Goal: Task Accomplishment & Management: Manage account settings

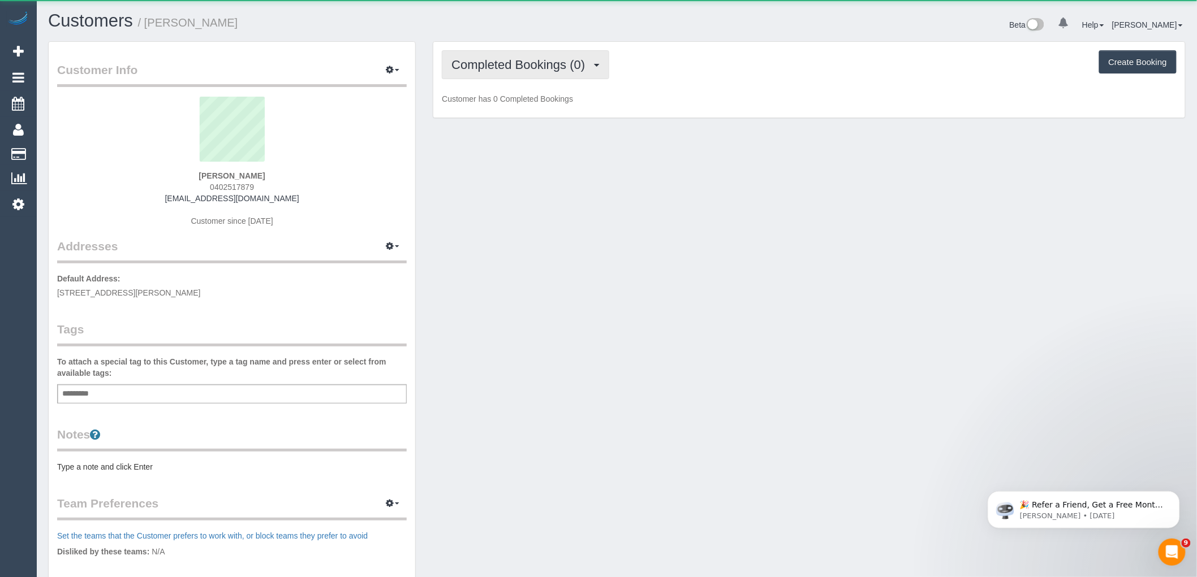
click at [530, 59] on span "Completed Bookings (0)" at bounding box center [520, 65] width 139 height 14
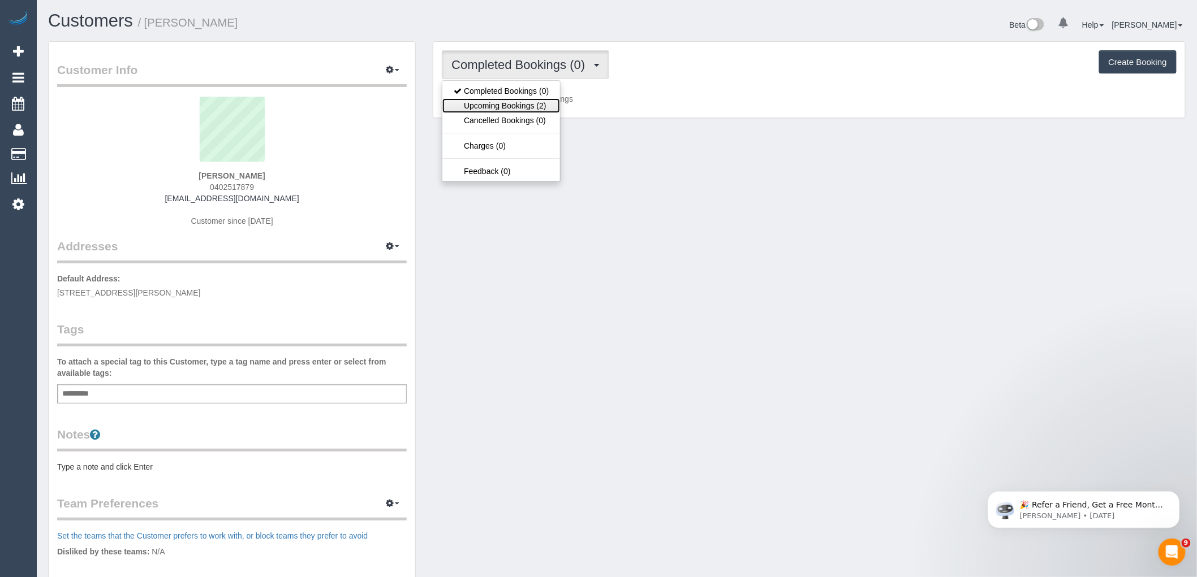
click at [539, 111] on link "Upcoming Bookings (2)" at bounding box center [501, 105] width 118 height 15
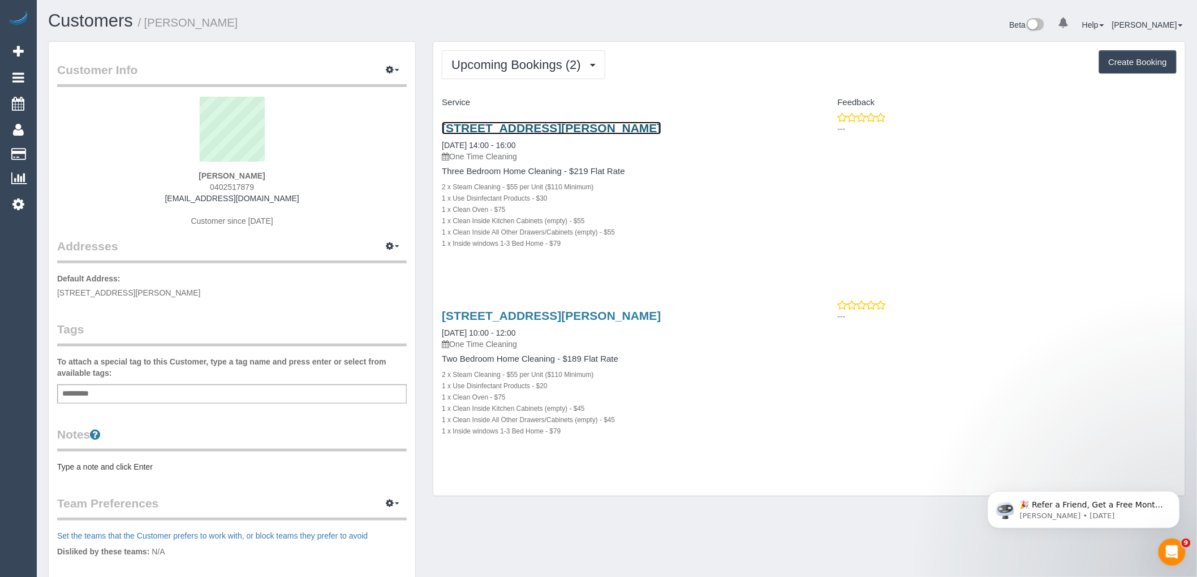
click at [555, 127] on link "[STREET_ADDRESS][PERSON_NAME]" at bounding box center [551, 128] width 219 height 13
click at [504, 60] on span "Upcoming Bookings (2)" at bounding box center [518, 65] width 135 height 14
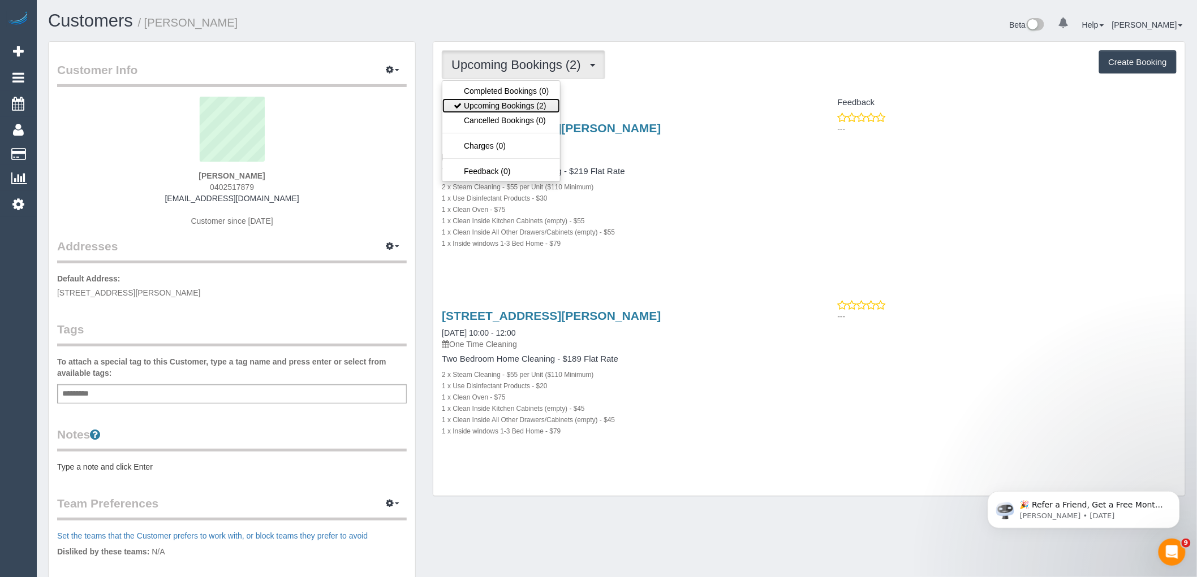
click at [515, 107] on link "Upcoming Bookings (2)" at bounding box center [501, 105] width 118 height 15
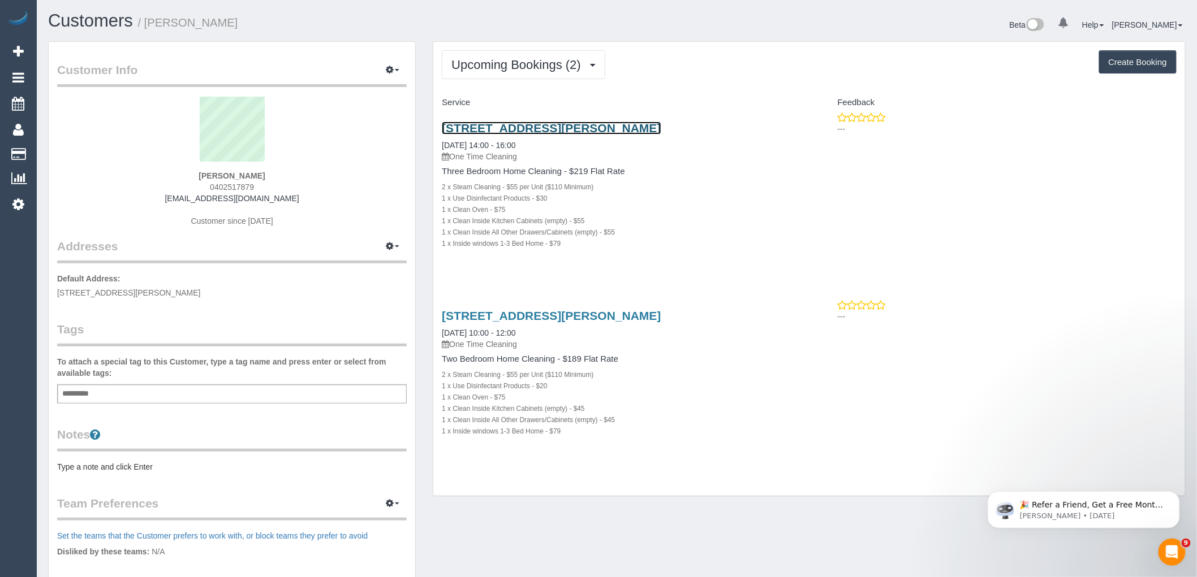
click at [549, 127] on link "[STREET_ADDRESS][PERSON_NAME]" at bounding box center [551, 128] width 219 height 13
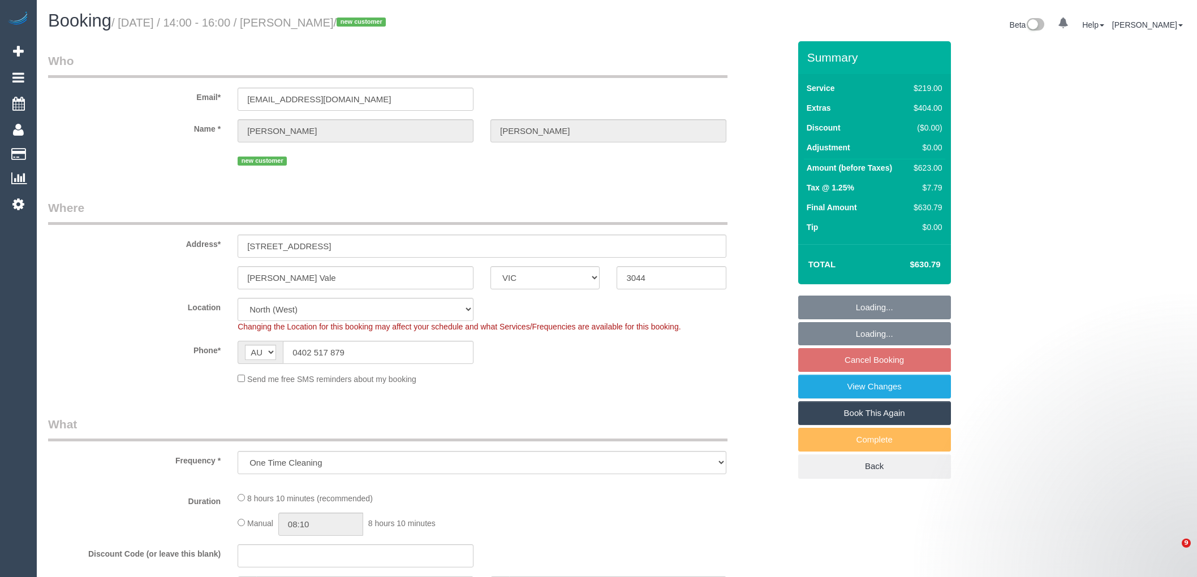
select select "VIC"
select select "object:538"
select select "string:stripe-pm_1S7mlK2GScqysDRVN0FpgcTV"
select select "number:27"
select select "number:14"
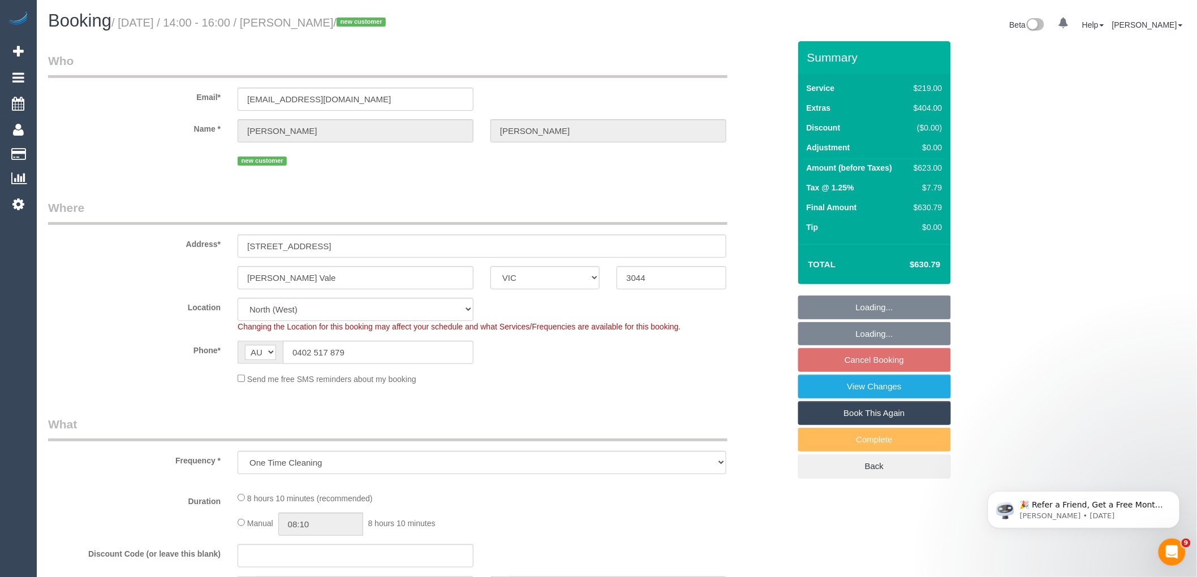
select select "number:19"
select select "number:23"
select select "number:26"
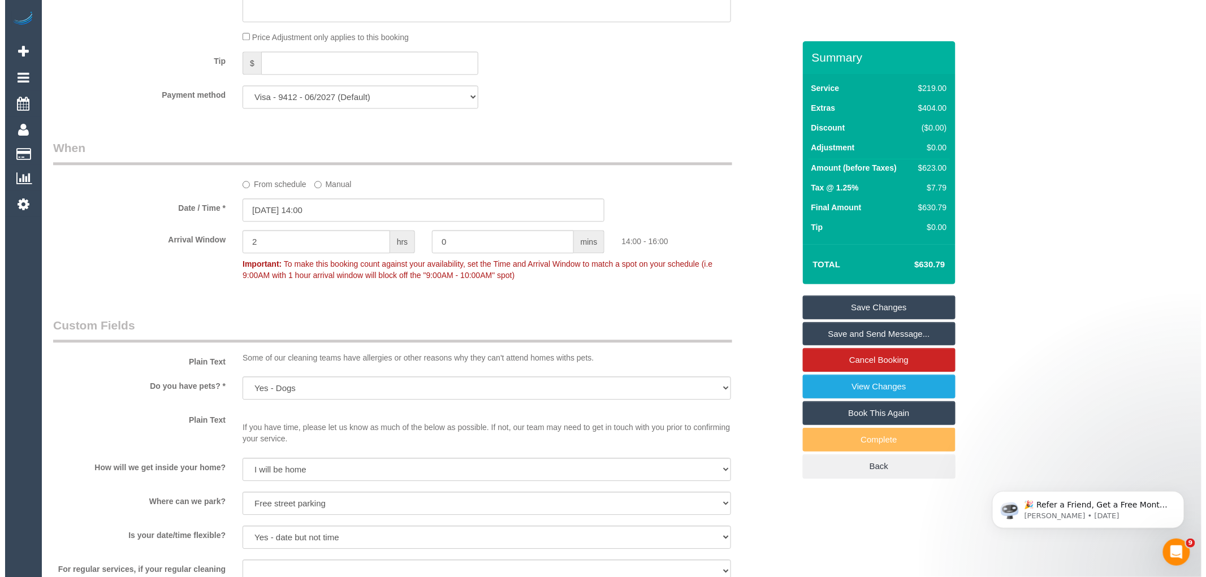
scroll to position [1257, 0]
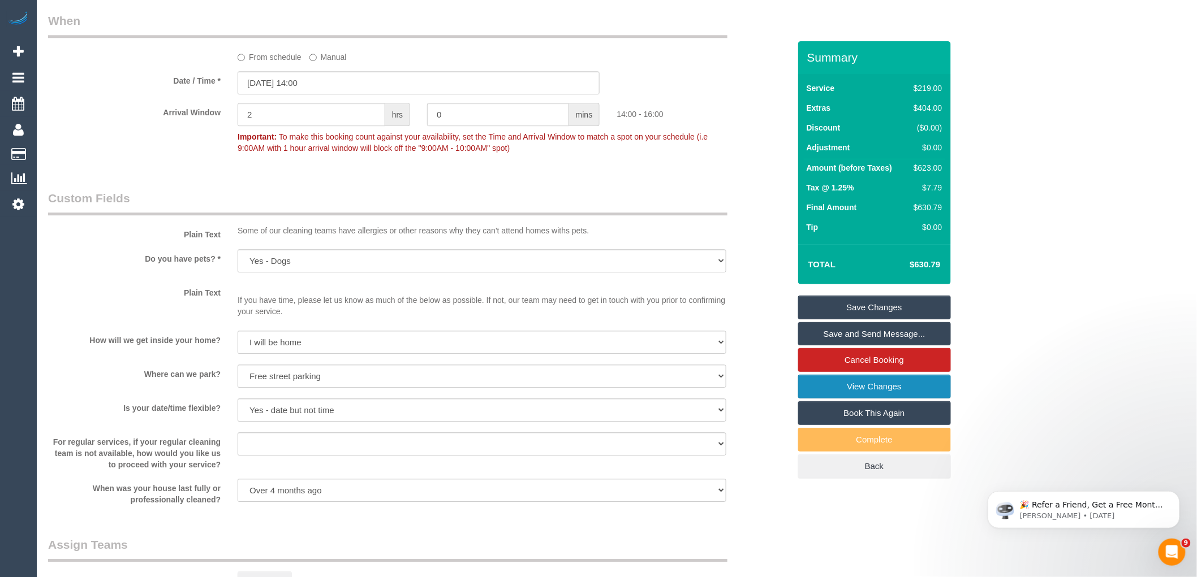
click at [852, 387] on link "View Changes" at bounding box center [874, 387] width 153 height 24
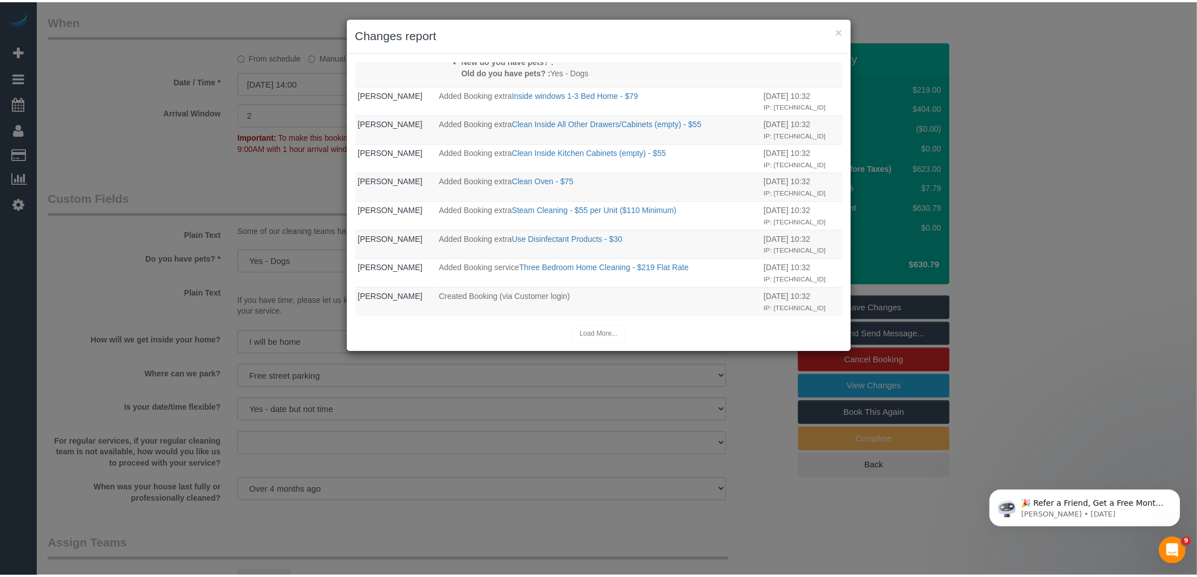
scroll to position [0, 0]
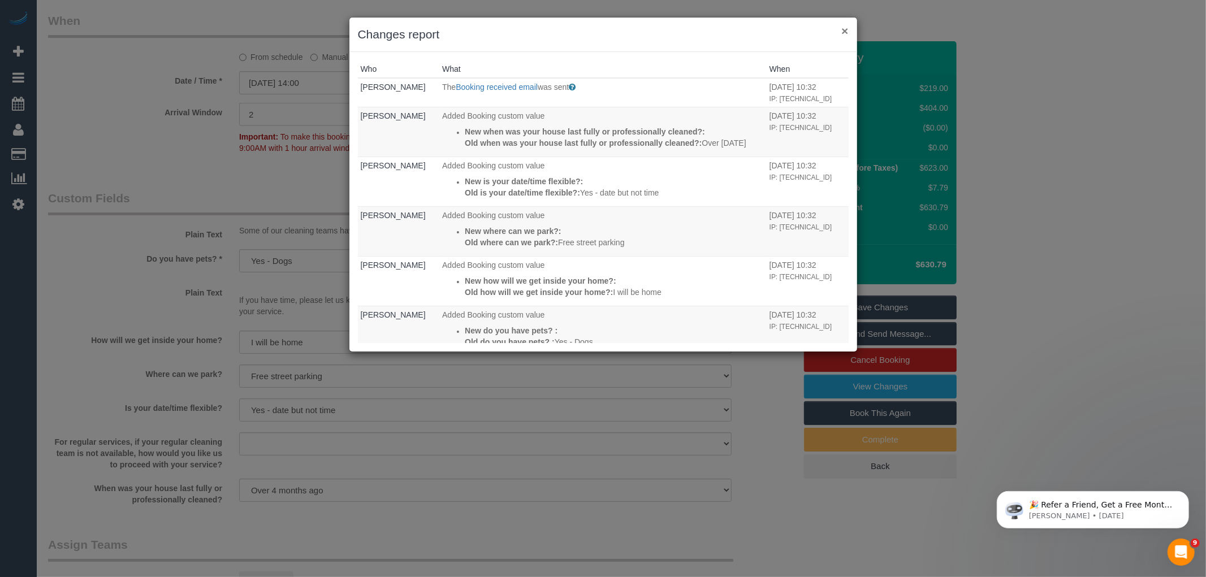
click at [844, 32] on button "×" at bounding box center [844, 31] width 7 height 12
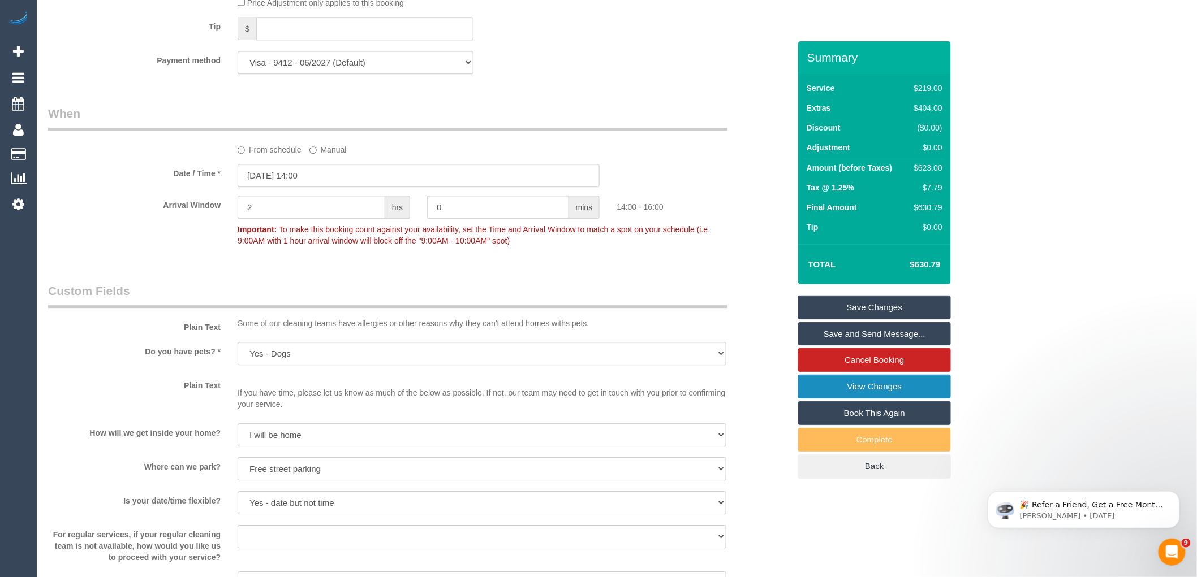
scroll to position [942, 0]
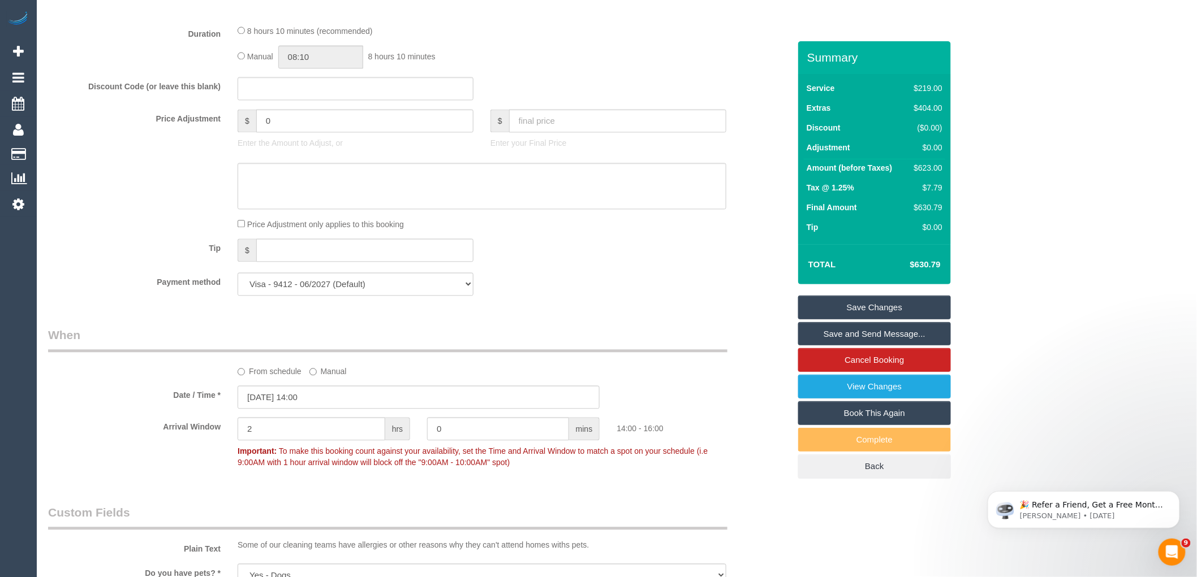
click at [260, 377] on label "From schedule" at bounding box center [270, 369] width 64 height 15
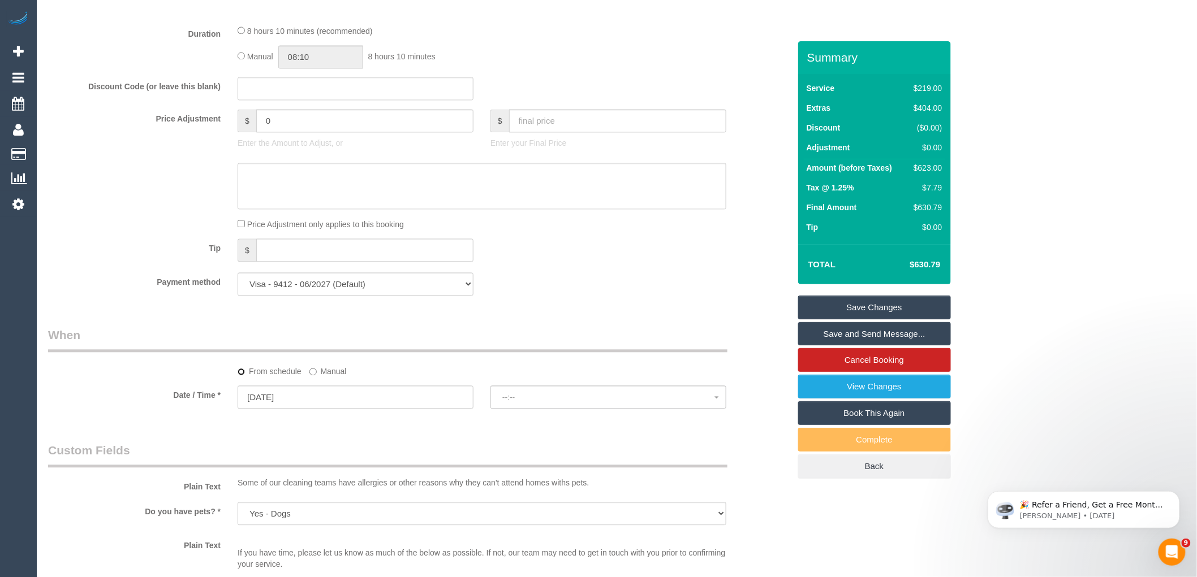
select select "spot18"
click at [549, 402] on span "No spots available" at bounding box center [608, 397] width 212 height 9
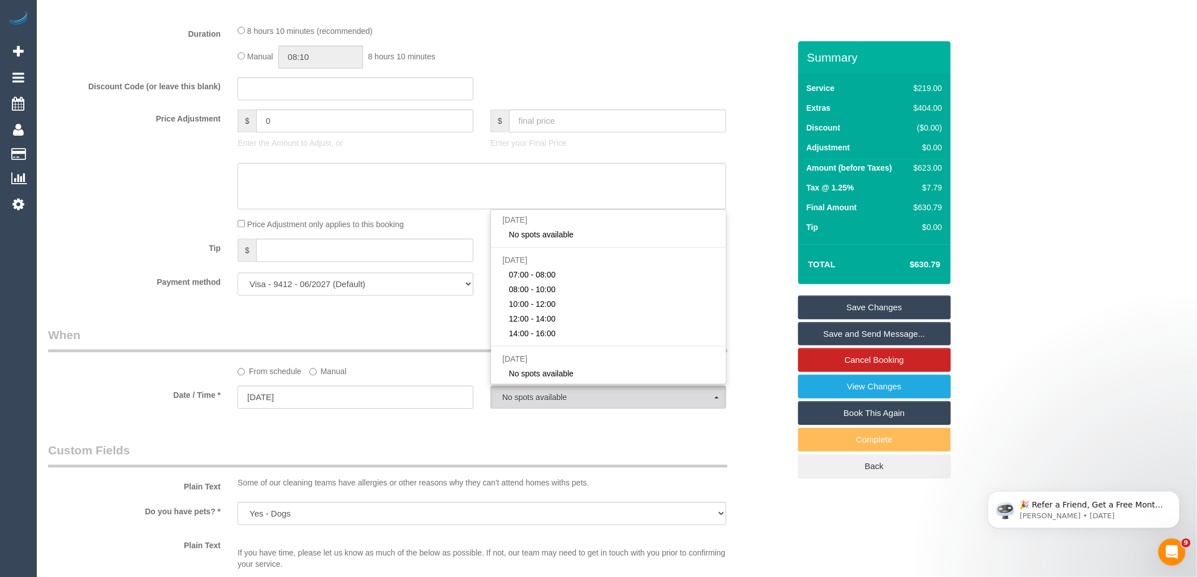
click at [756, 296] on div "Payment method Visa - 9412 - 06/2027 (Default) Add Credit Card ─────────────── …" at bounding box center [419, 284] width 758 height 23
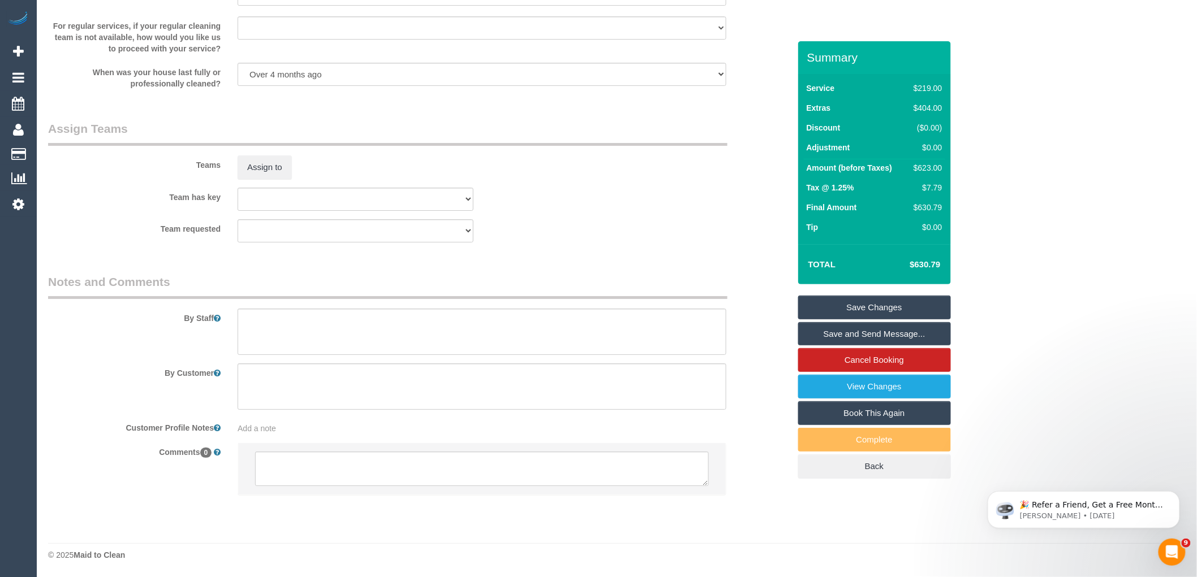
scroll to position [1626, 0]
click at [345, 471] on textarea at bounding box center [482, 469] width 454 height 35
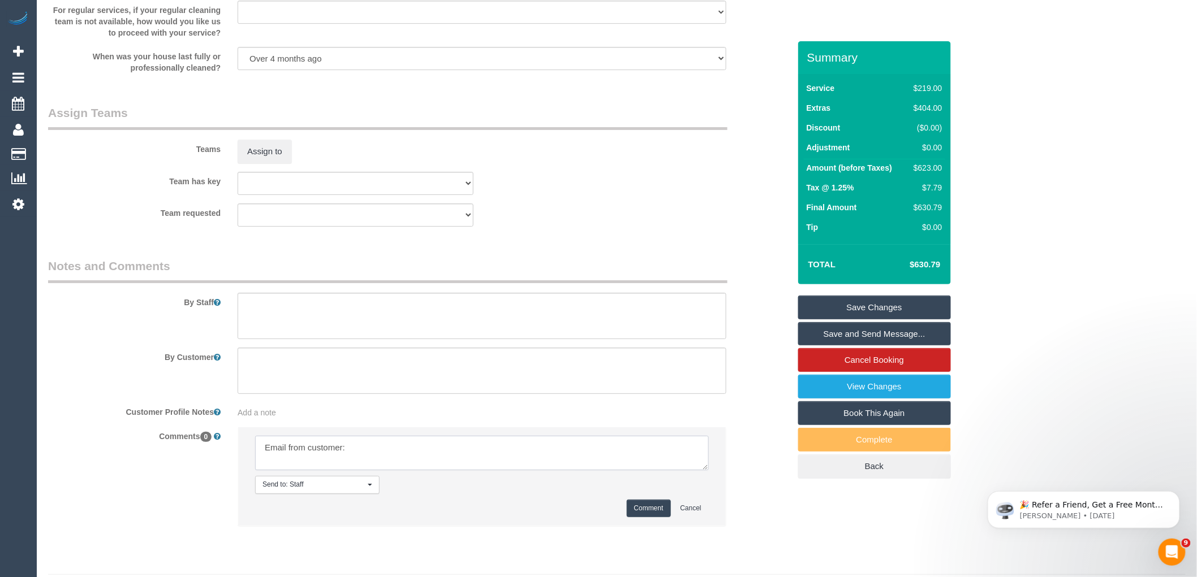
paste textarea "We will have access to the property from 11:30am, if there is any possibility o…"
click at [550, 468] on textarea at bounding box center [482, 453] width 454 height 35
click at [550, 471] on textarea at bounding box center [482, 453] width 454 height 35
paste textarea "cnv_1fll9v88"
type textarea "Email from customer: We will have access to the property from 11:30am, if there…"
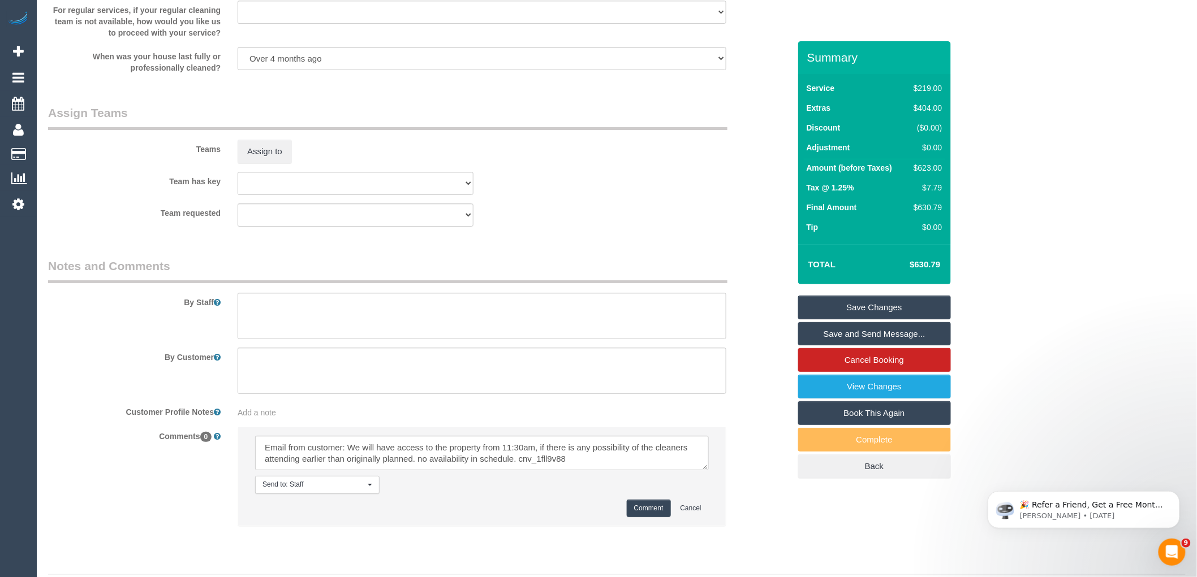
click at [658, 517] on button "Comment" at bounding box center [649, 509] width 44 height 18
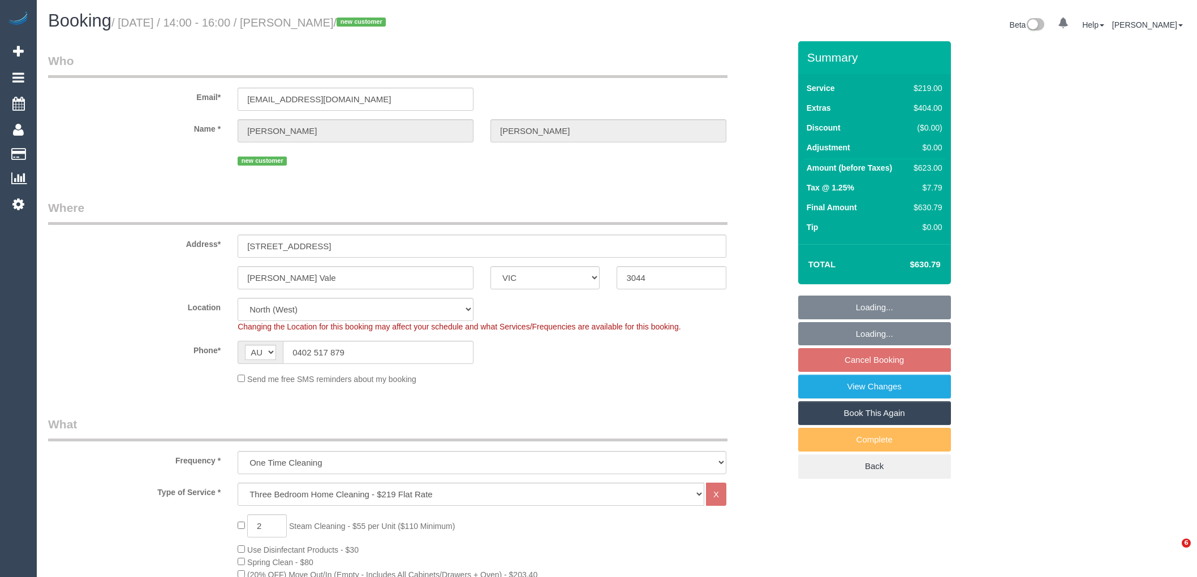
select select "VIC"
select select "object:807"
select select "string:stripe-pm_1S7mlK2GScqysDRVN0FpgcTV"
select select "number:27"
select select "number:14"
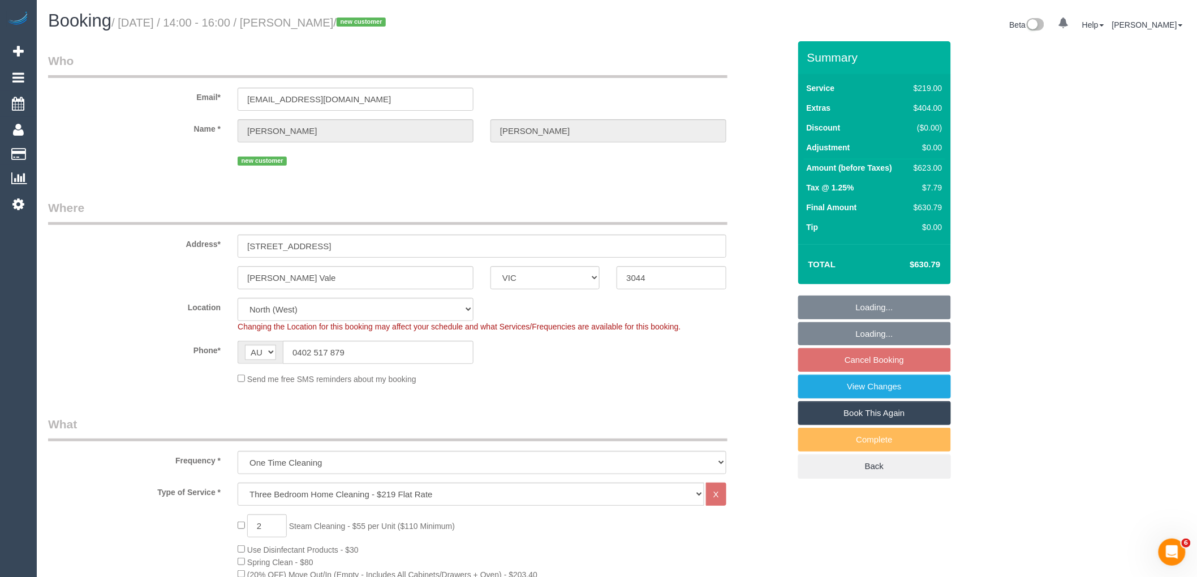
select select "number:19"
select select "number:23"
select select "number:26"
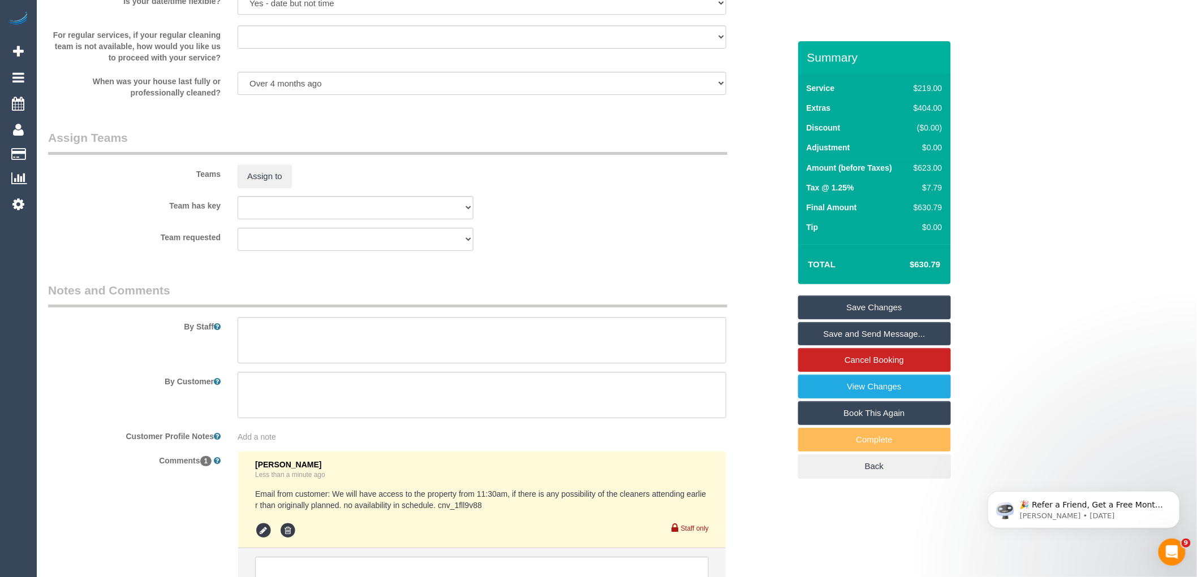
scroll to position [1784, 0]
